Goal: Task Accomplishment & Management: Complete application form

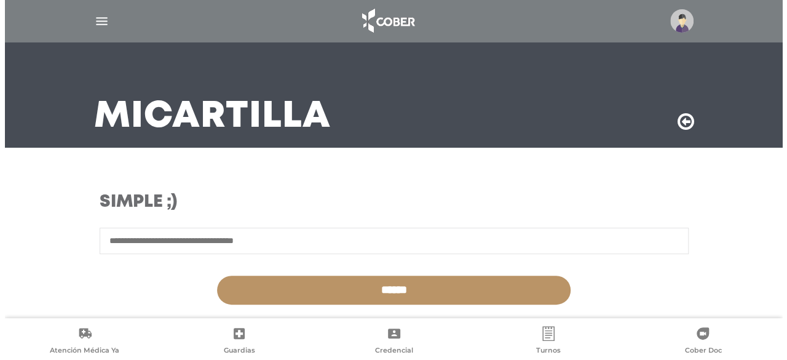
scroll to position [62, 0]
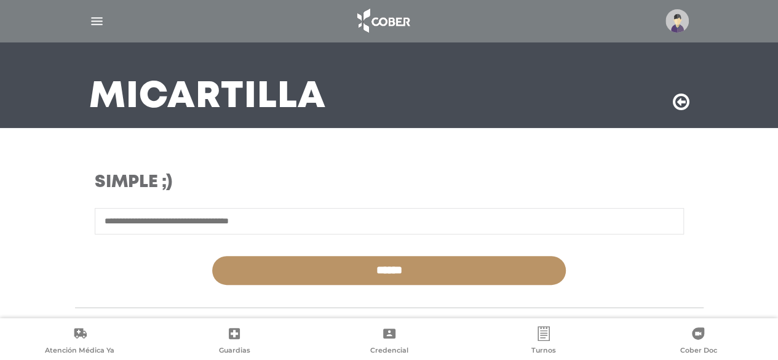
click at [676, 21] on img at bounding box center [677, 20] width 23 height 23
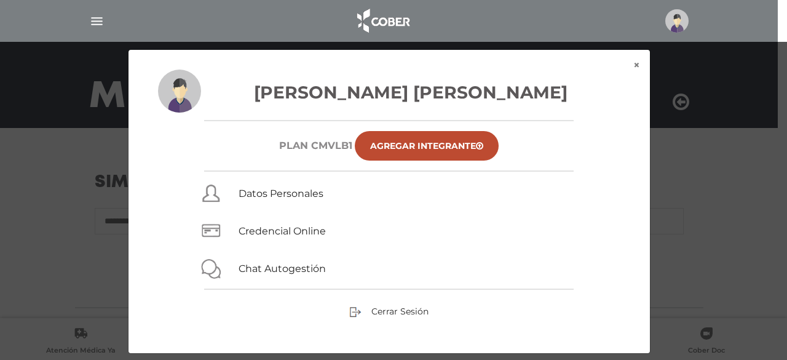
drag, startPoint x: 629, startPoint y: 69, endPoint x: 635, endPoint y: 70, distance: 6.2
click at [635, 70] on div "Massimino Jose Antonio Plan CMVLB1 Agregar Integrante Datos Personales Credenci…" at bounding box center [390, 212] width 522 height 284
click at [637, 68] on button "×" at bounding box center [637, 65] width 26 height 31
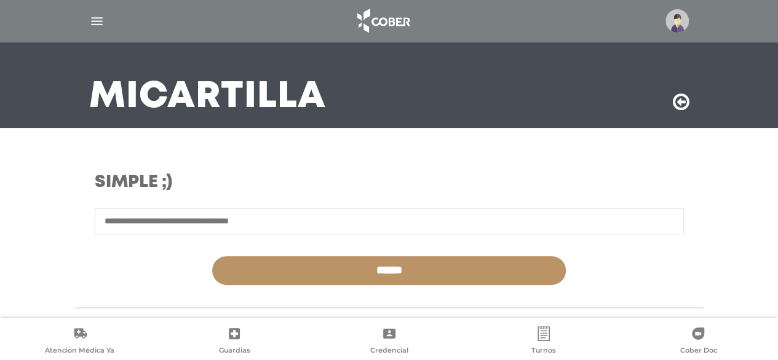
click at [95, 23] on img "button" at bounding box center [96, 21] width 15 height 15
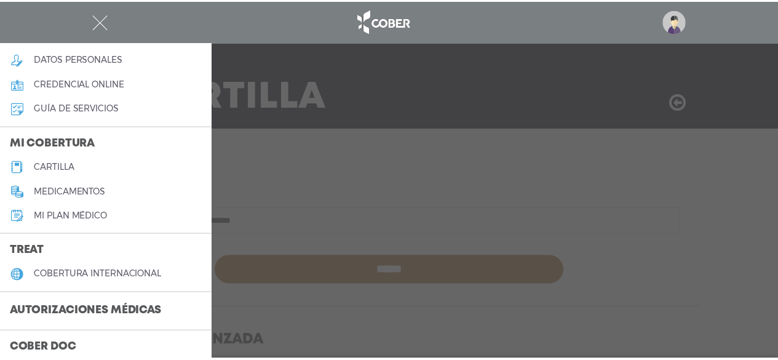
scroll to position [123, 0]
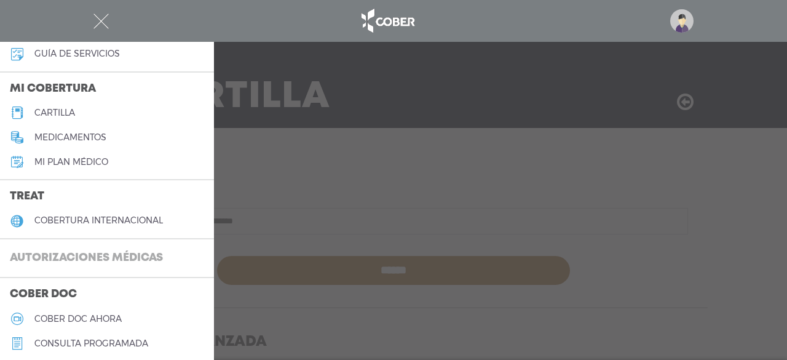
click at [67, 250] on h3 "Autorizaciones médicas" at bounding box center [86, 258] width 173 height 23
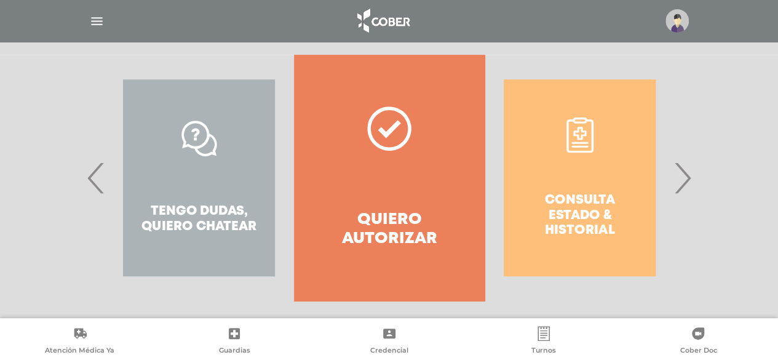
scroll to position [257, 0]
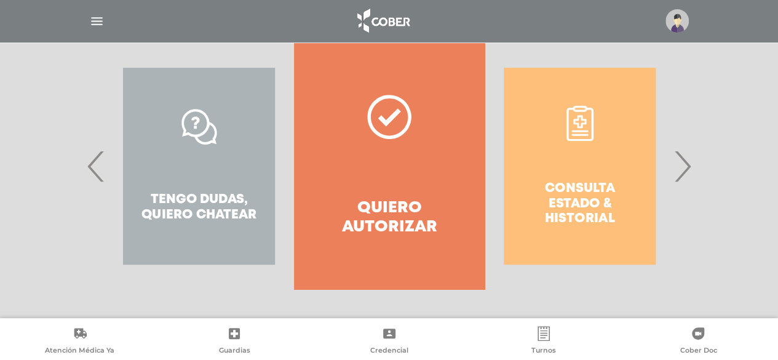
click at [688, 162] on span "›" at bounding box center [683, 166] width 24 height 66
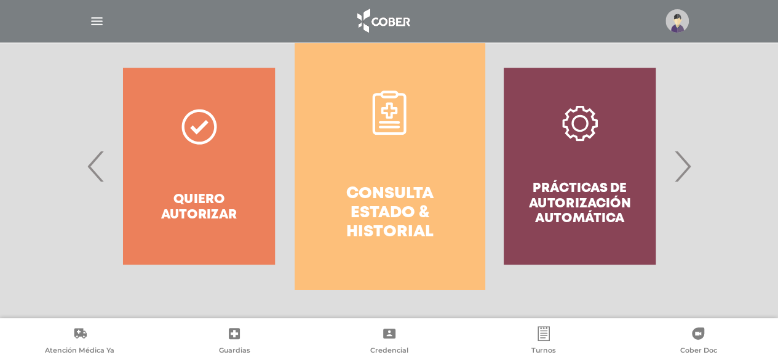
click at [390, 178] on link "Consulta estado & historial" at bounding box center [390, 166] width 190 height 246
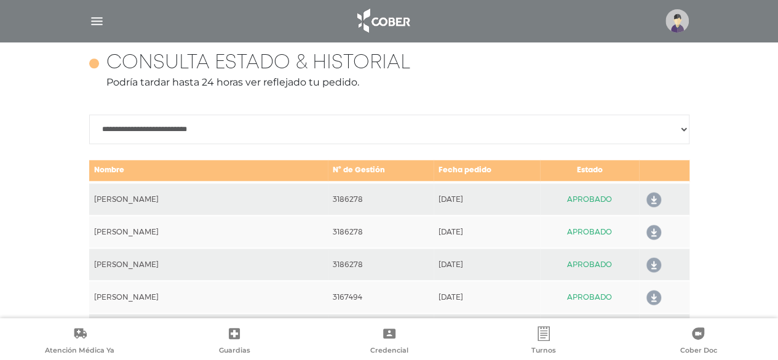
scroll to position [177, 0]
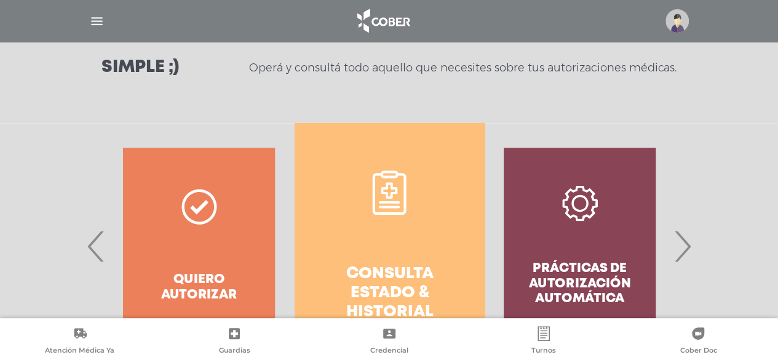
click at [687, 240] on span "›" at bounding box center [683, 246] width 24 height 66
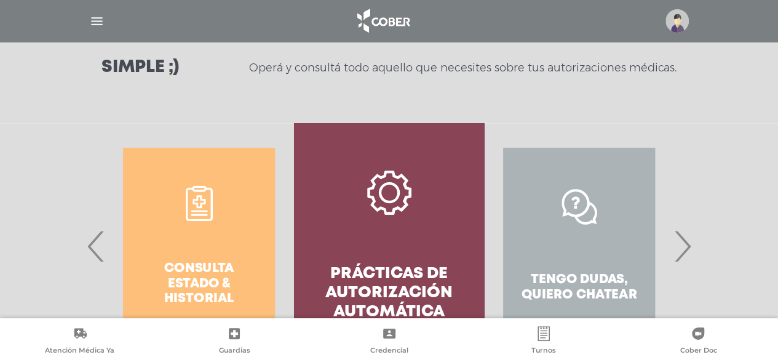
click at [687, 240] on span "›" at bounding box center [683, 246] width 24 height 66
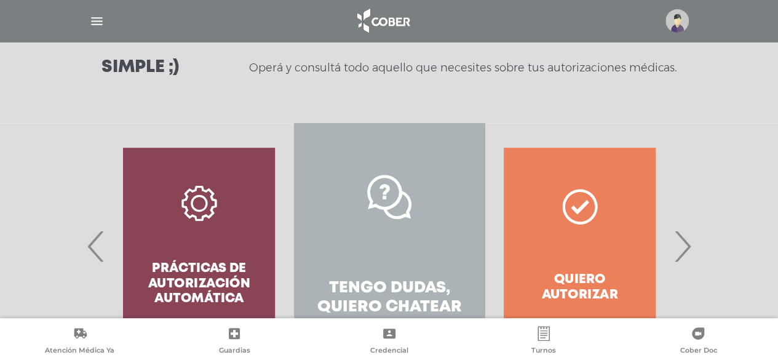
click at [402, 260] on link "Tengo dudas, quiero chatear" at bounding box center [389, 246] width 190 height 246
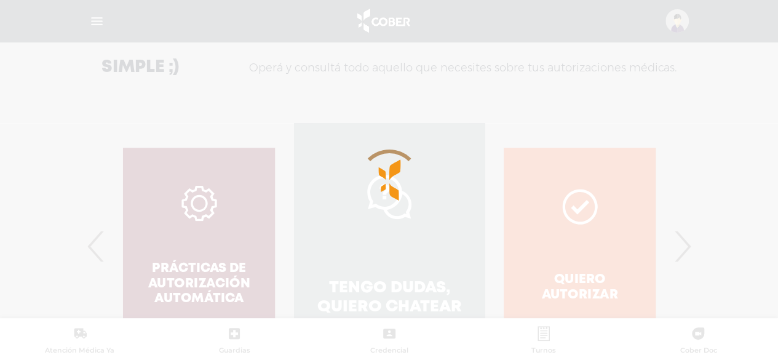
scroll to position [320, 0]
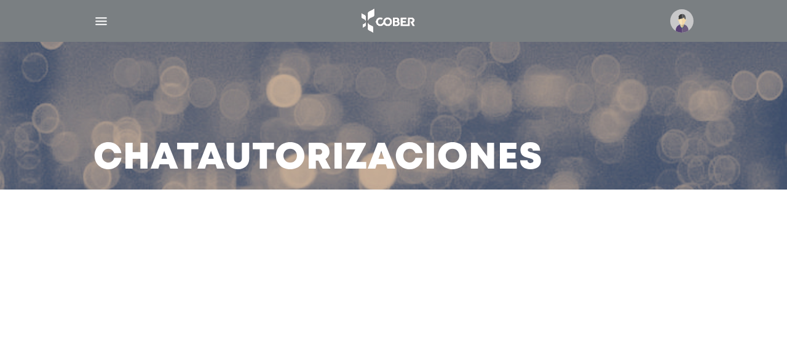
click at [679, 17] on img at bounding box center [682, 20] width 23 height 23
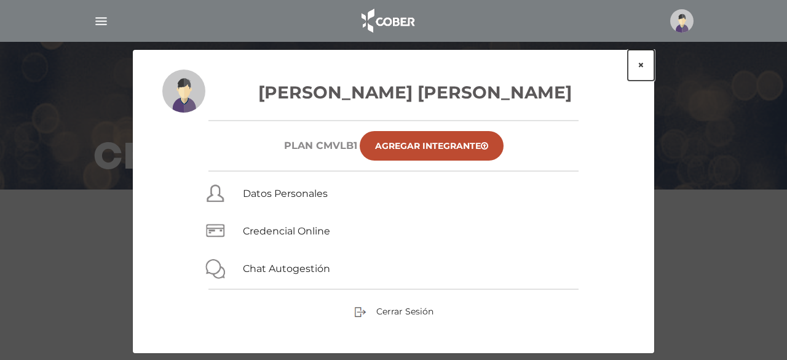
click at [643, 66] on button "×" at bounding box center [641, 65] width 26 height 31
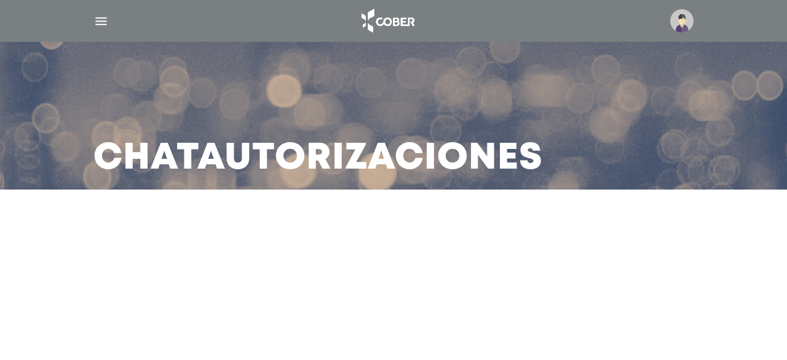
click at [109, 20] on div at bounding box center [394, 21] width 630 height 30
click at [110, 20] on div at bounding box center [394, 21] width 630 height 30
click at [100, 23] on img "button" at bounding box center [101, 21] width 15 height 15
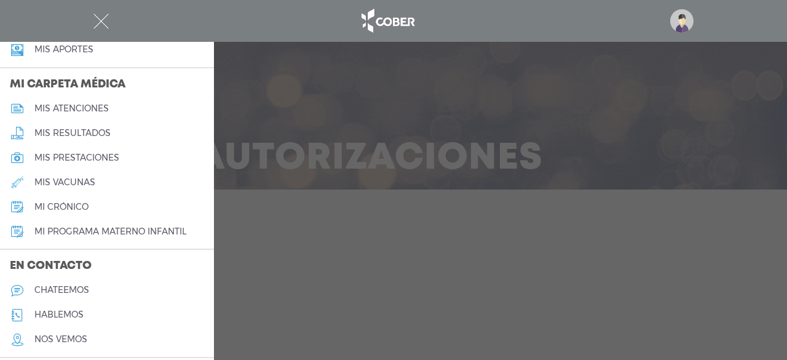
scroll to position [554, 0]
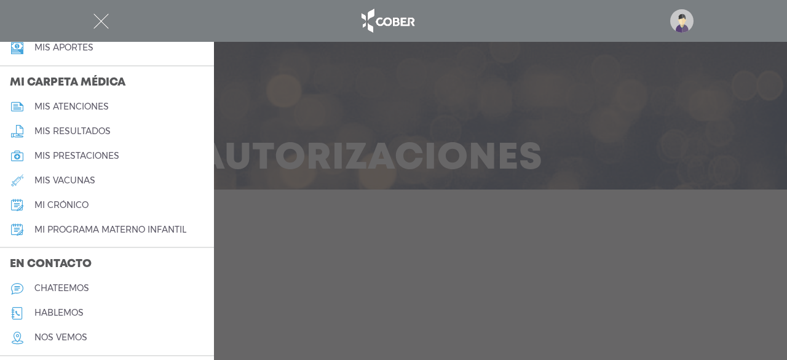
click at [84, 314] on link "hablemos" at bounding box center [107, 313] width 214 height 25
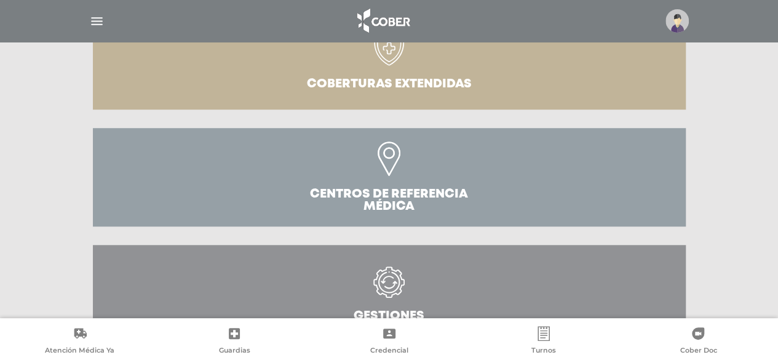
scroll to position [474, 0]
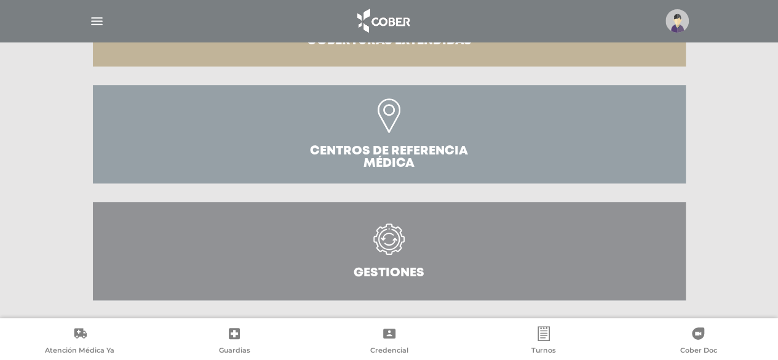
click at [388, 253] on icon at bounding box center [388, 238] width 31 height 31
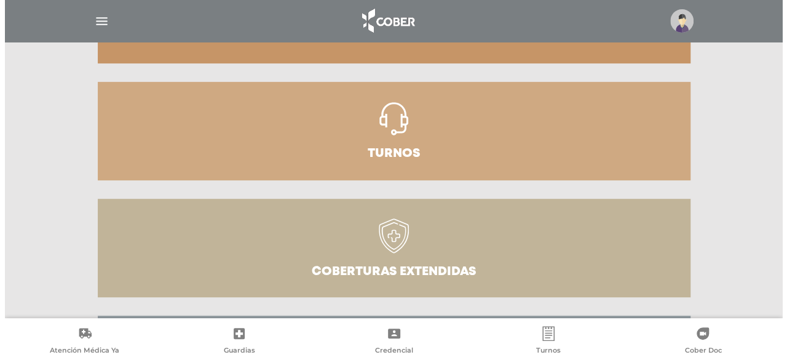
scroll to position [58, 0]
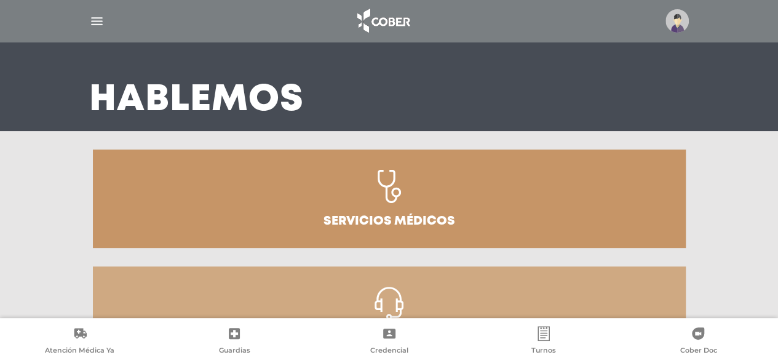
click at [98, 31] on div at bounding box center [389, 21] width 630 height 30
click at [98, 21] on img "button" at bounding box center [96, 21] width 15 height 15
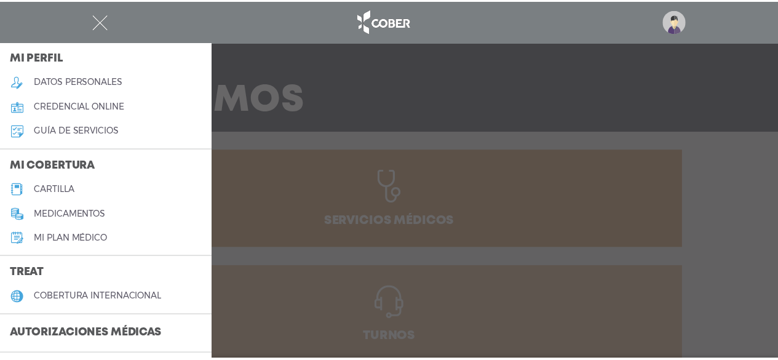
scroll to position [123, 0]
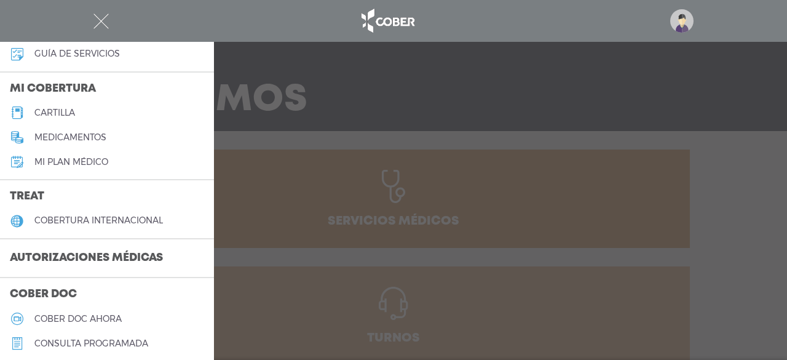
click at [81, 250] on h3 "Autorizaciones médicas" at bounding box center [86, 258] width 173 height 23
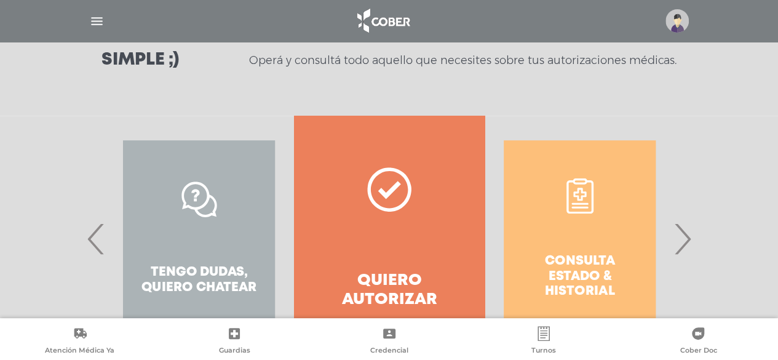
scroll to position [246, 0]
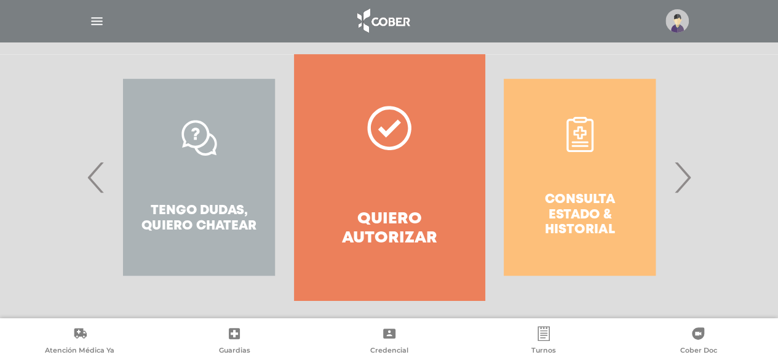
click at [668, 170] on div "Consulta estado & historial" at bounding box center [580, 177] width 190 height 246
click at [685, 190] on span "›" at bounding box center [683, 177] width 24 height 66
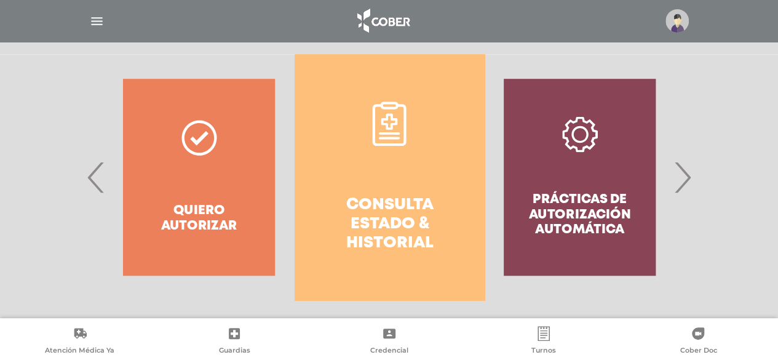
click at [408, 221] on h4 "Consulta estado & historial" at bounding box center [390, 225] width 146 height 58
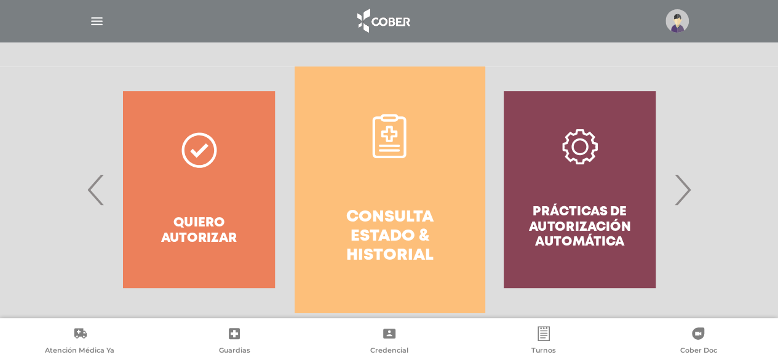
scroll to position [239, 0]
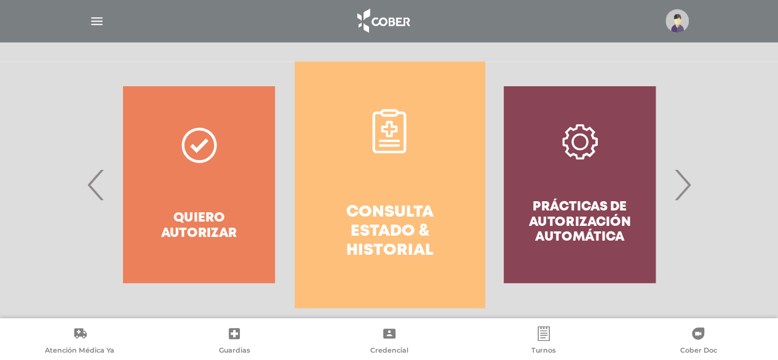
click at [688, 194] on span "›" at bounding box center [683, 184] width 24 height 66
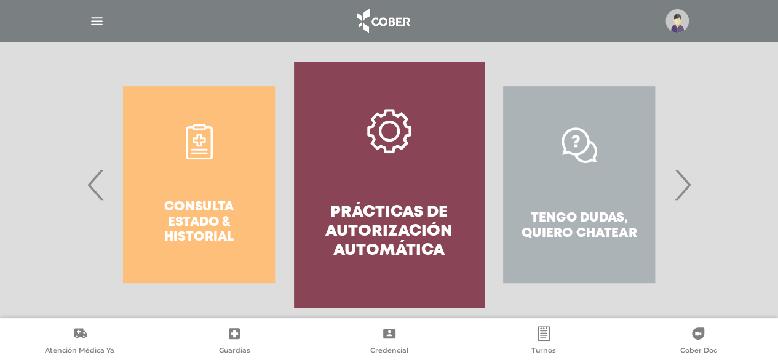
click at [688, 194] on span "›" at bounding box center [683, 184] width 24 height 66
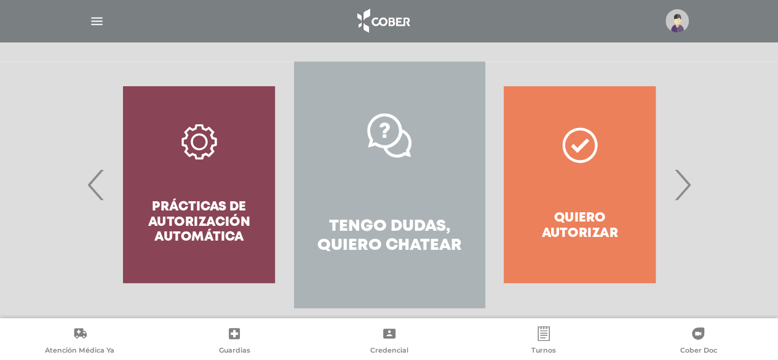
click at [349, 229] on h4 "Tengo dudas, quiero chatear" at bounding box center [389, 236] width 146 height 38
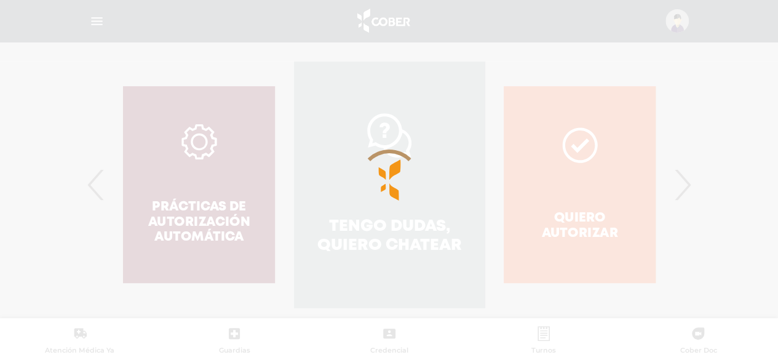
scroll to position [255, 0]
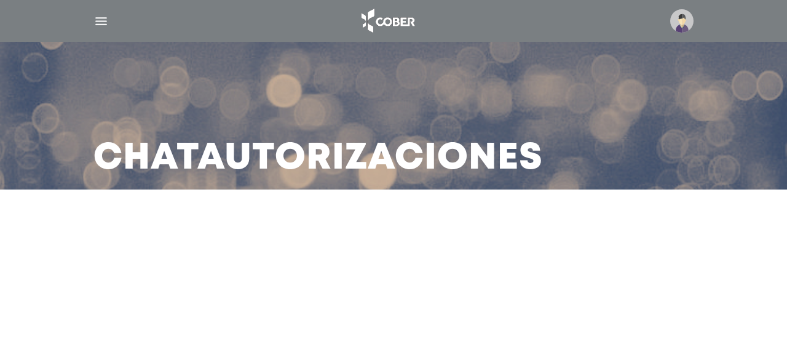
click at [103, 18] on img "button" at bounding box center [101, 21] width 15 height 15
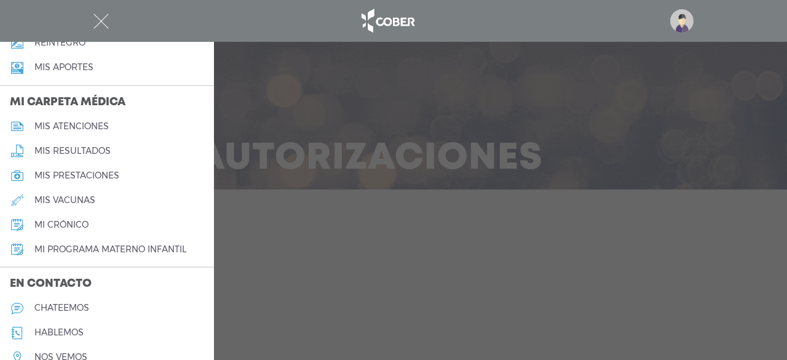
scroll to position [554, 0]
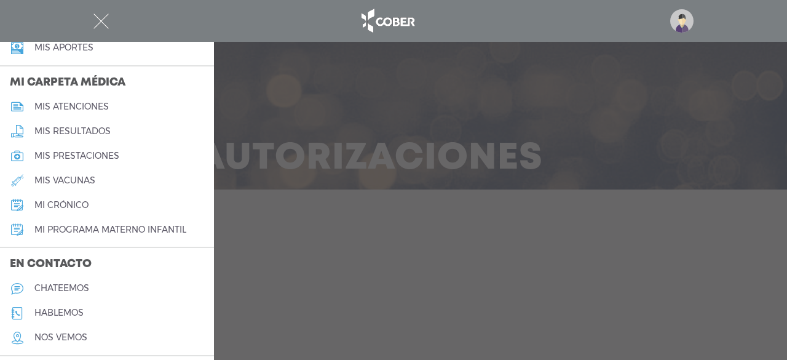
click at [71, 314] on h5 "hablemos" at bounding box center [58, 313] width 49 height 10
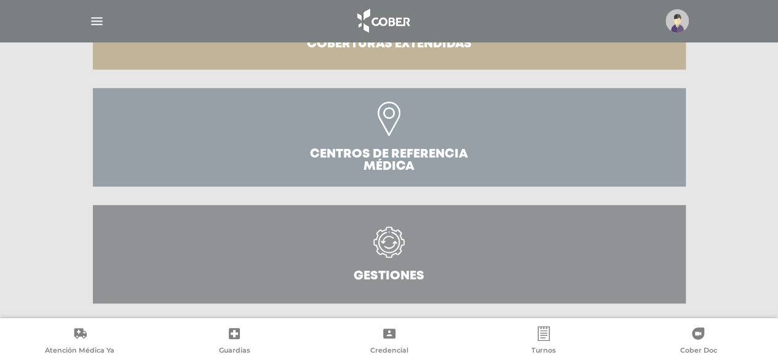
scroll to position [474, 0]
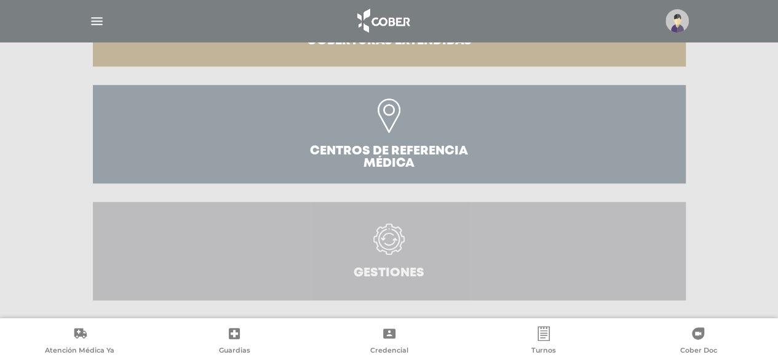
click at [394, 229] on icon at bounding box center [389, 239] width 22 height 22
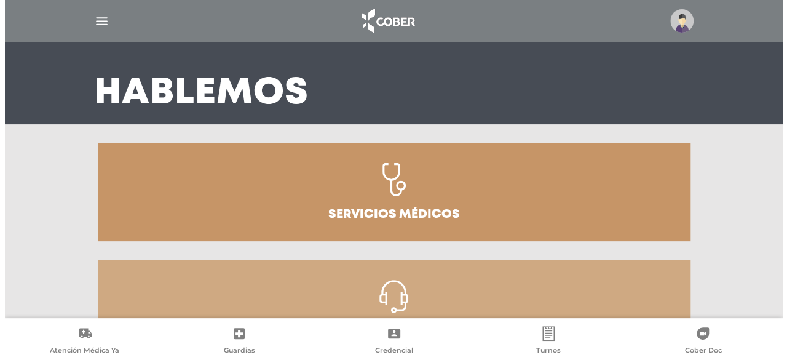
scroll to position [62, 0]
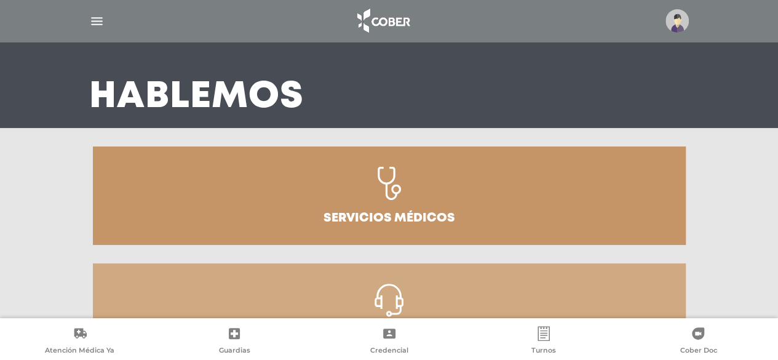
click at [101, 23] on img "button" at bounding box center [96, 21] width 15 height 15
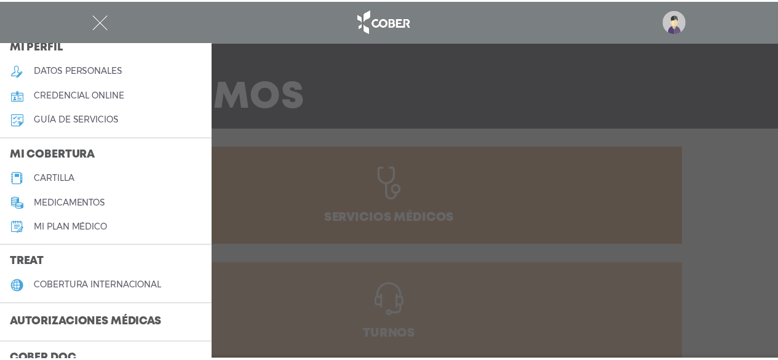
scroll to position [123, 0]
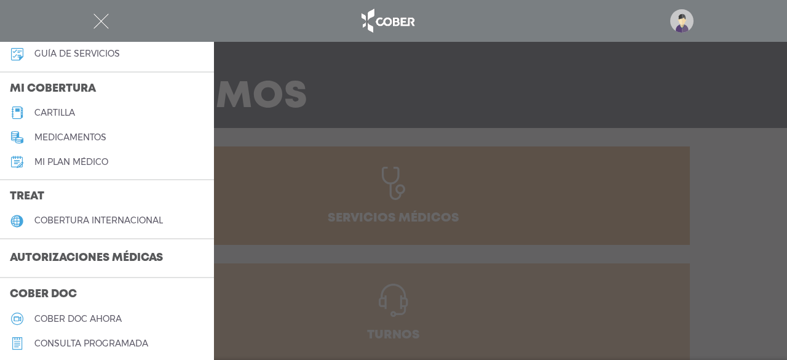
click at [65, 252] on h3 "Autorizaciones médicas" at bounding box center [86, 258] width 173 height 23
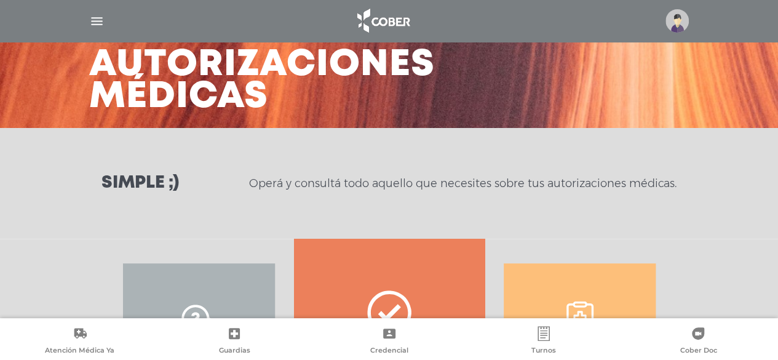
scroll to position [257, 0]
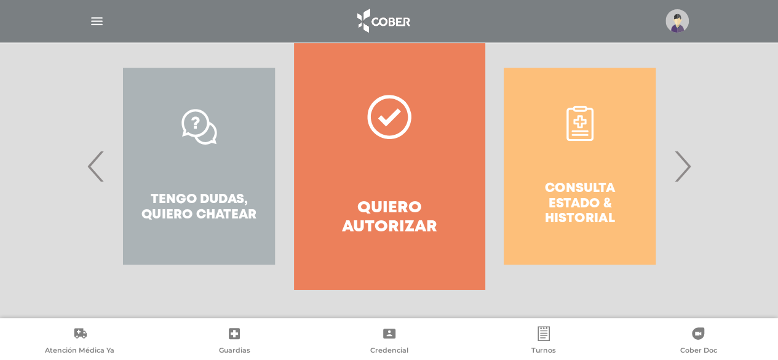
click at [406, 113] on icon at bounding box center [389, 117] width 44 height 44
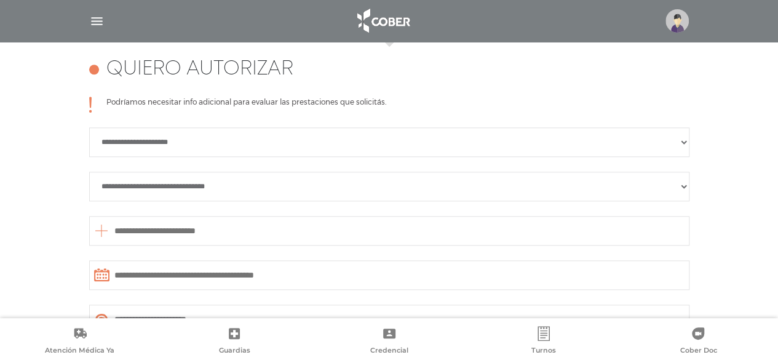
scroll to position [546, 0]
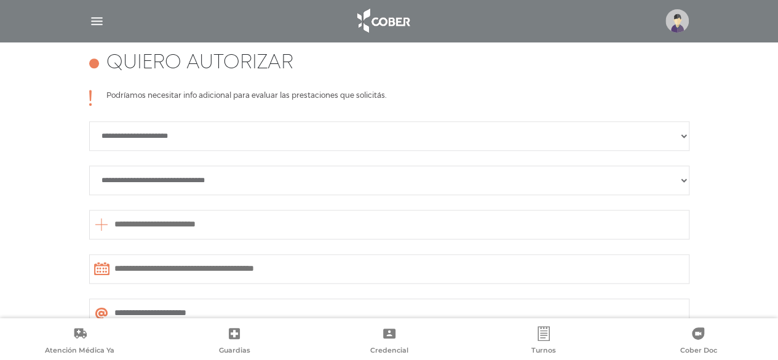
click at [180, 134] on select "**********" at bounding box center [389, 136] width 600 height 30
select select "**********"
click at [89, 121] on select "**********" at bounding box center [389, 136] width 600 height 30
click at [180, 180] on select "**********" at bounding box center [389, 180] width 600 height 30
select select "**********"
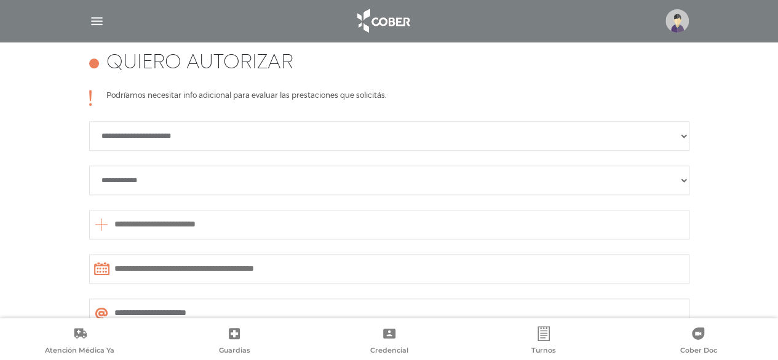
click at [89, 165] on select "**********" at bounding box center [389, 180] width 600 height 30
click at [184, 220] on input "text" at bounding box center [389, 225] width 600 height 30
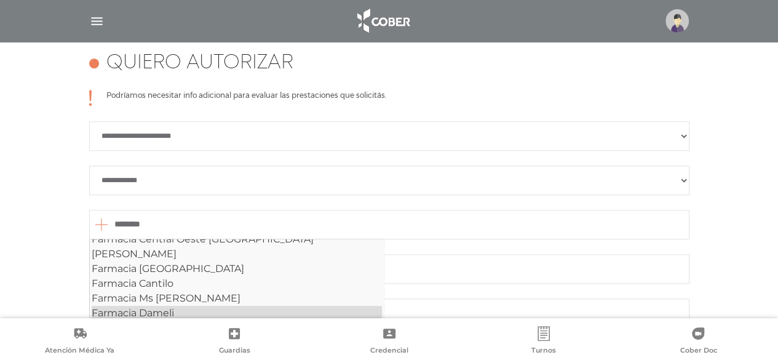
scroll to position [234, 0]
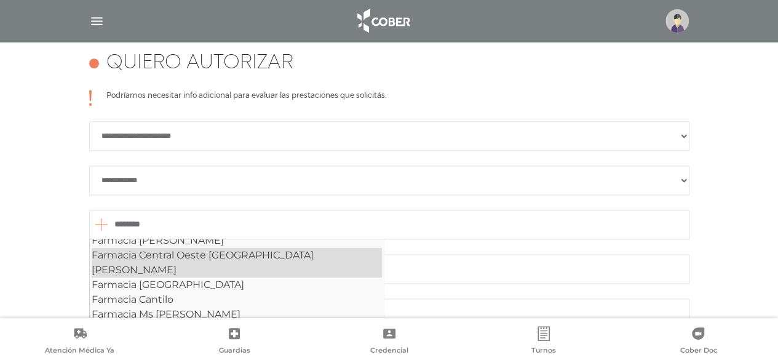
type input "********"
click at [45, 260] on div "**********" at bounding box center [389, 253] width 778 height 446
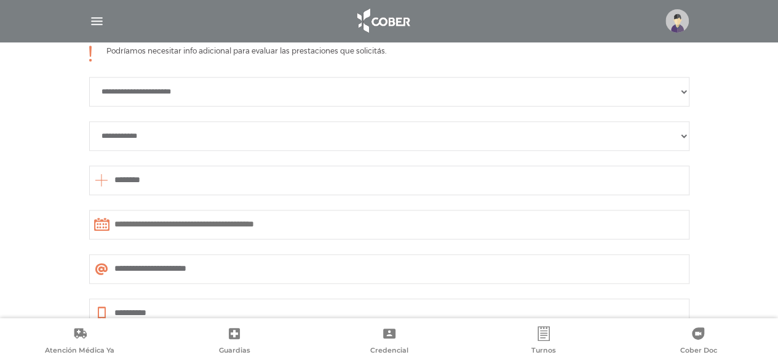
scroll to position [608, 0]
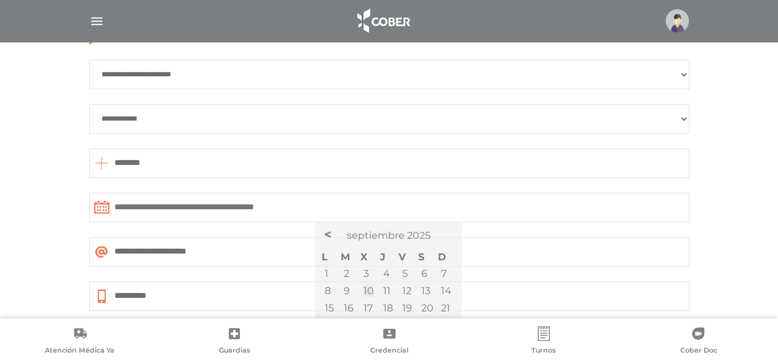
click at [223, 209] on input "text" at bounding box center [389, 208] width 600 height 30
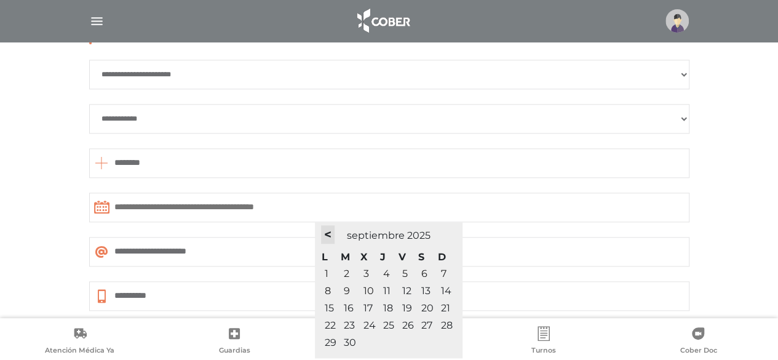
click at [322, 230] on link "<" at bounding box center [328, 234] width 14 height 18
click at [368, 305] on link "13" at bounding box center [366, 308] width 9 height 12
type input "**********"
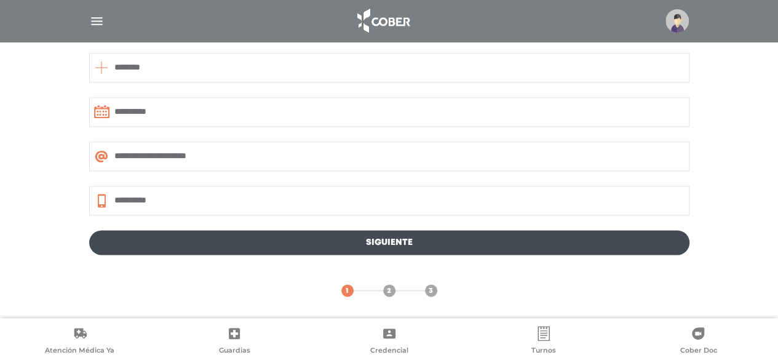
click at [424, 239] on link "Siguiente" at bounding box center [389, 242] width 600 height 25
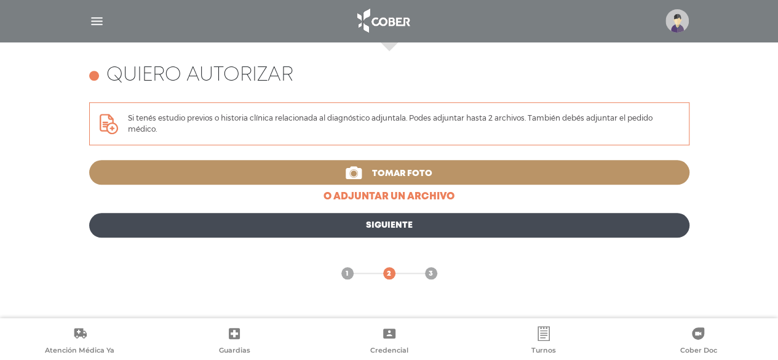
scroll to position [517, 0]
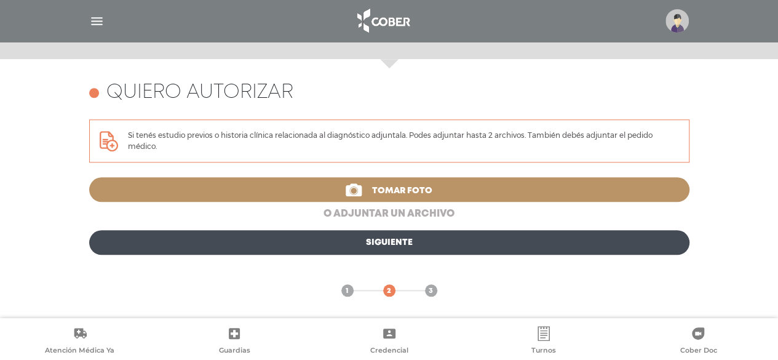
click at [399, 211] on link "o adjuntar un archivo" at bounding box center [389, 214] width 600 height 15
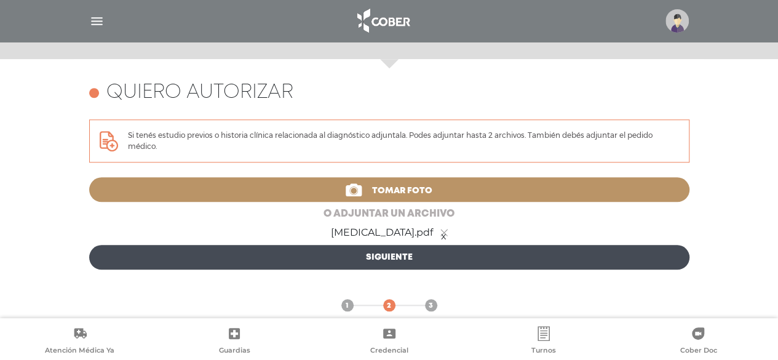
click at [388, 209] on link "o adjuntar un archivo" at bounding box center [389, 214] width 600 height 15
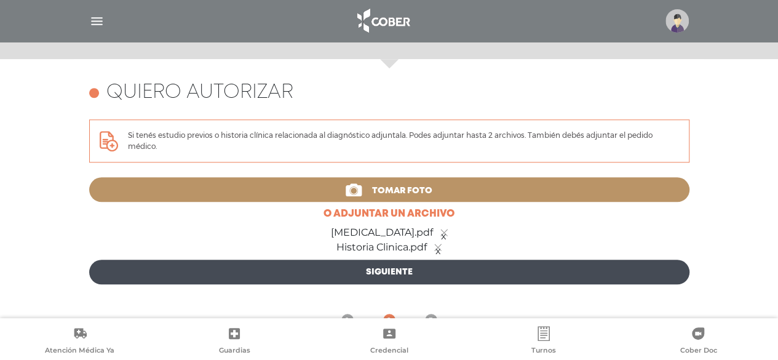
click at [418, 266] on link "Siguiente" at bounding box center [389, 272] width 600 height 25
type input "**********"
select select "**********"
type input "********"
type input "**********"
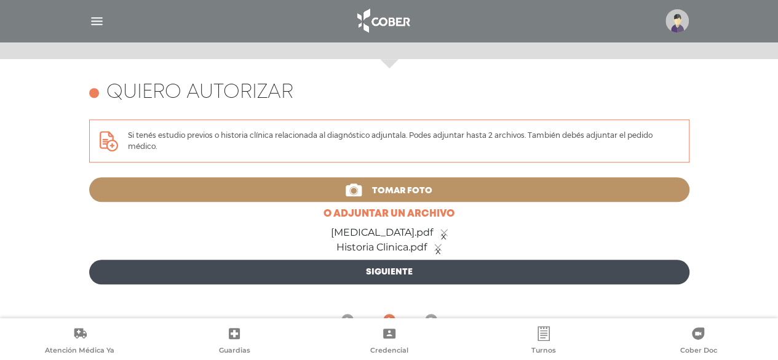
type input "**********"
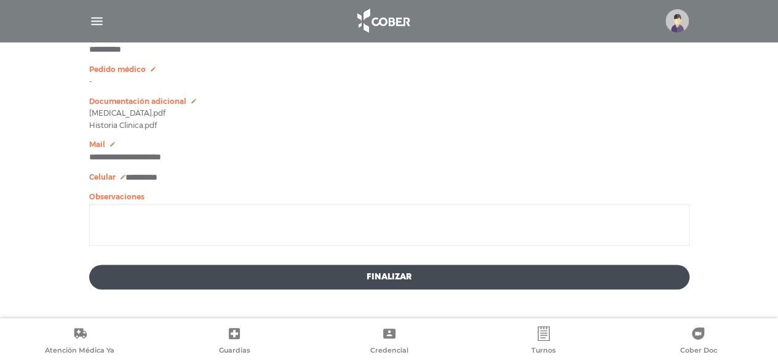
scroll to position [782, 0]
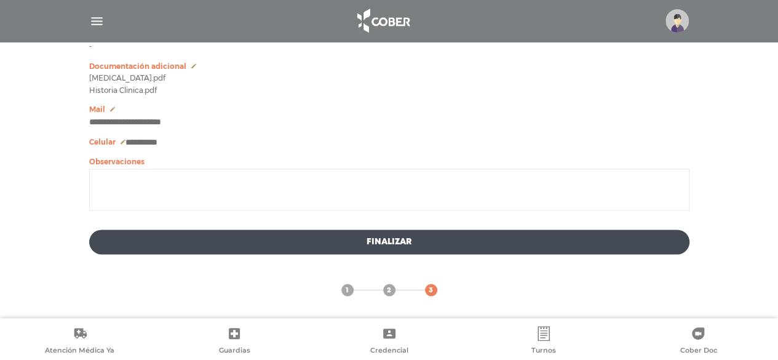
click at [186, 187] on textarea at bounding box center [389, 190] width 600 height 42
type textarea "**********"
click at [421, 245] on button "Finalizar" at bounding box center [389, 241] width 600 height 25
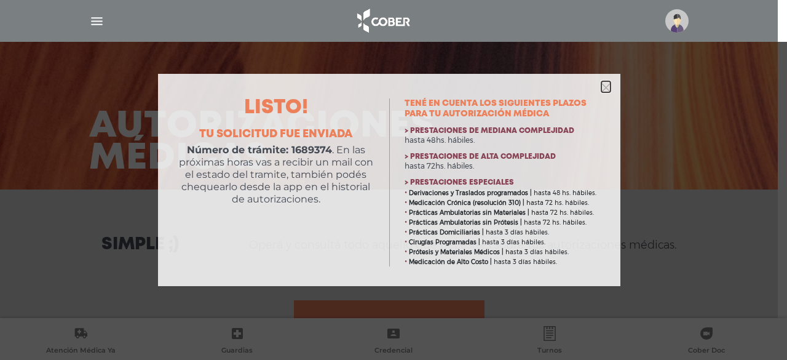
click at [605, 84] on icon "button" at bounding box center [606, 87] width 9 height 9
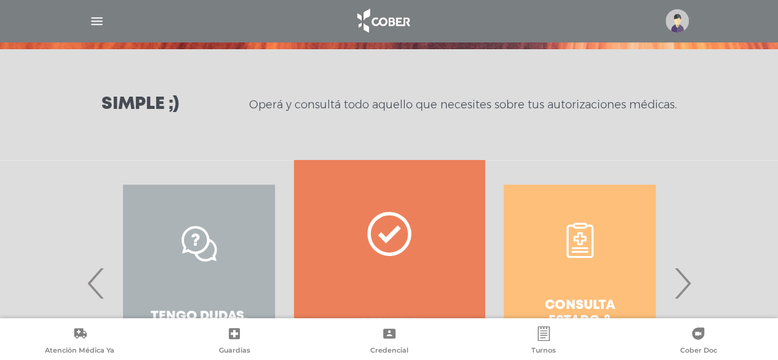
scroll to position [62, 0]
